Goal: Information Seeking & Learning: Learn about a topic

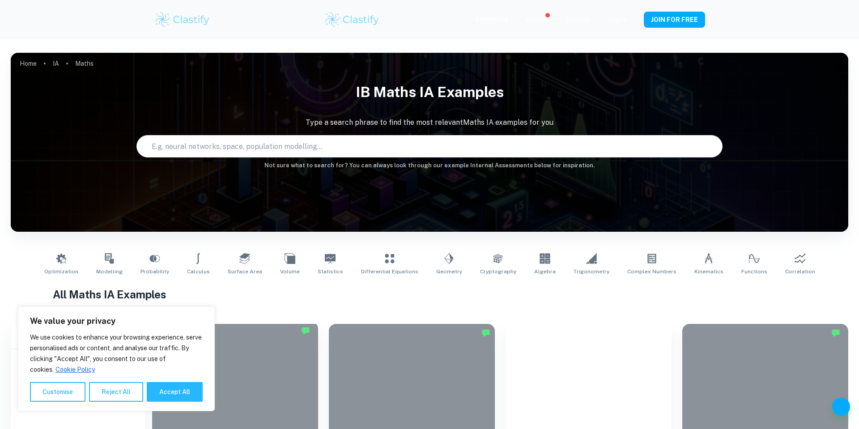
scroll to position [154, 0]
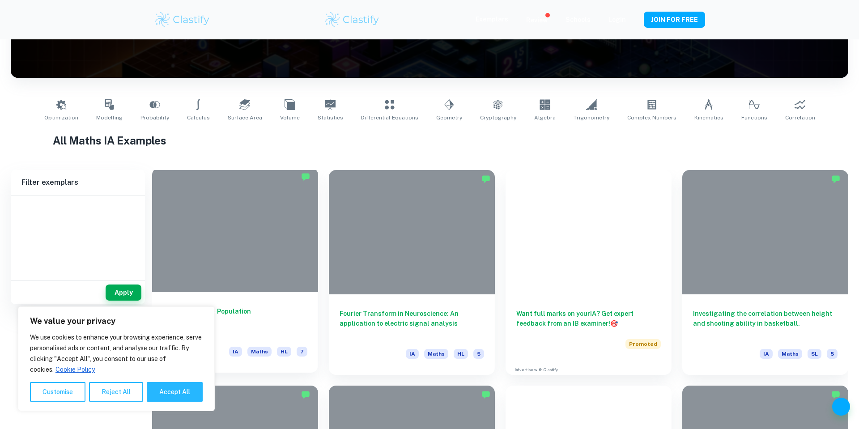
click at [182, 390] on button "Accept All" at bounding box center [175, 392] width 56 height 20
type input "Maths"
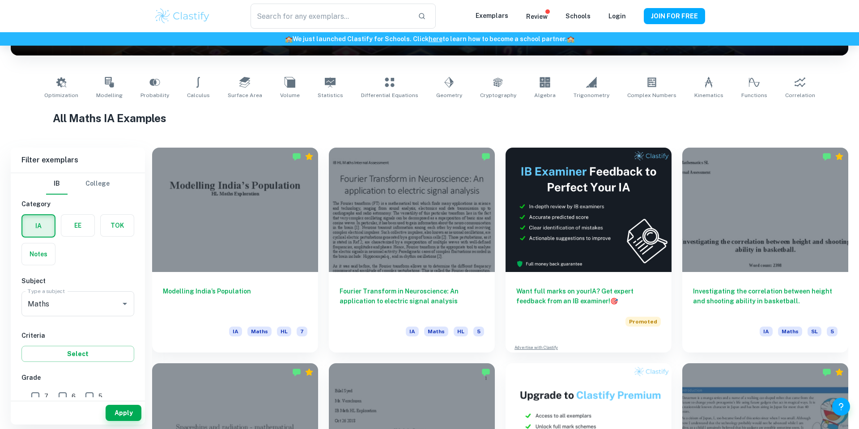
checkbox input "true"
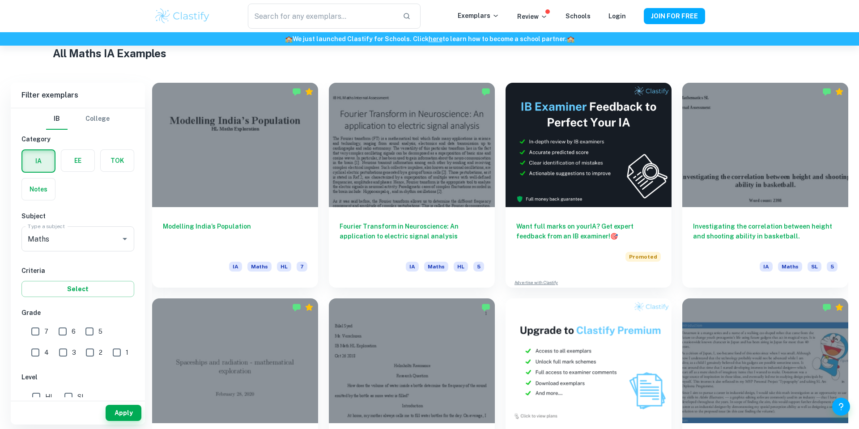
scroll to position [216, 0]
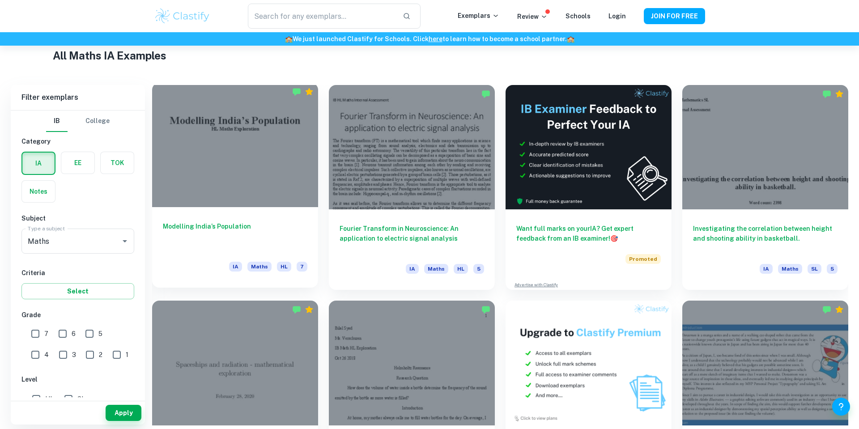
click at [213, 229] on h6 "Modelling India’s Population" at bounding box center [235, 236] width 144 height 30
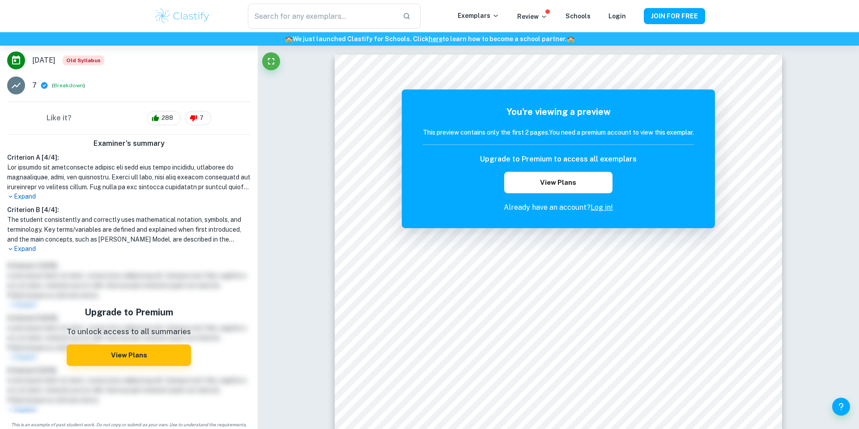
click at [62, 117] on h6 "Like it?" at bounding box center [59, 118] width 25 height 11
